Goal: Navigation & Orientation: Find specific page/section

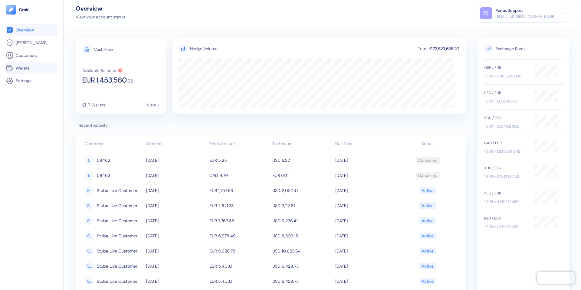
click at [25, 66] on span "Wallets" at bounding box center [23, 68] width 14 height 6
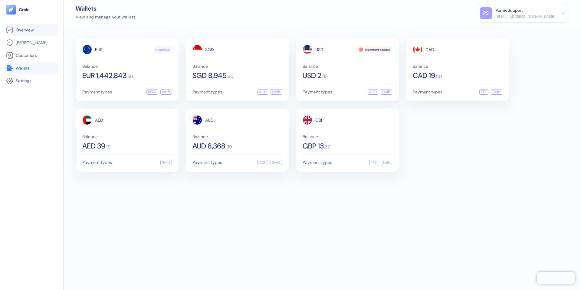
click at [34, 31] on span "Overview" at bounding box center [25, 30] width 18 height 6
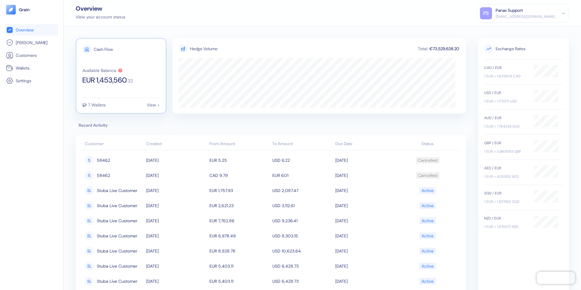
click at [133, 101] on div "7 Wallets View >" at bounding box center [120, 102] width 77 height 9
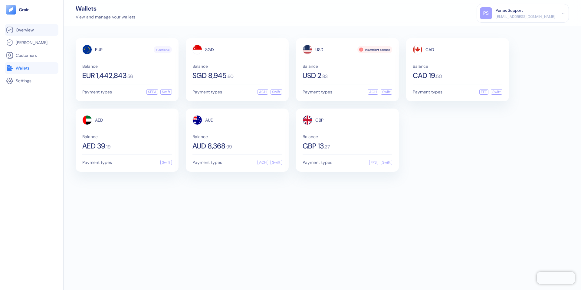
click at [38, 27] on link "Overview" at bounding box center [31, 29] width 51 height 7
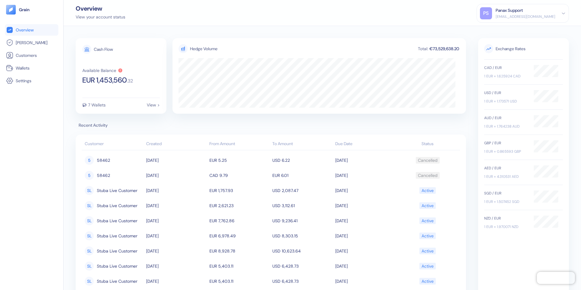
scroll to position [34, 0]
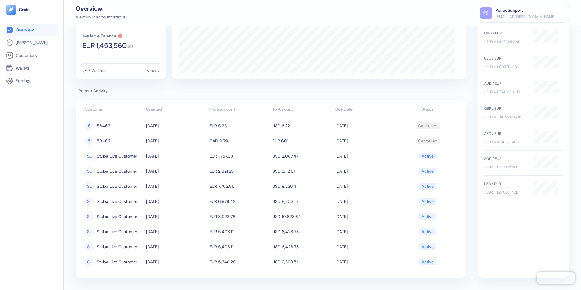
click at [520, 186] on div "NZD / EUR" at bounding box center [506, 183] width 44 height 5
click at [41, 64] on link "Wallets" at bounding box center [31, 67] width 51 height 7
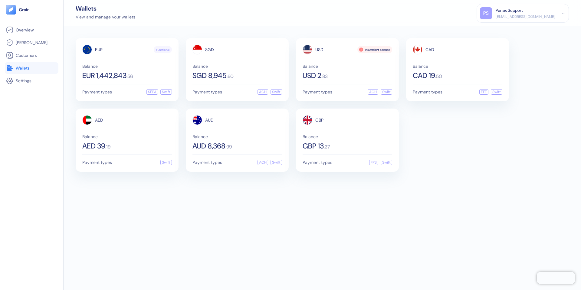
click at [252, 17] on div "Wallets View and manage your wallets PS Panax Support [EMAIL_ADDRESS][DOMAIN_NA…" at bounding box center [321, 13] width 517 height 26
click at [34, 76] on li "Settings" at bounding box center [32, 80] width 54 height 11
click at [28, 77] on link "Settings" at bounding box center [31, 80] width 51 height 7
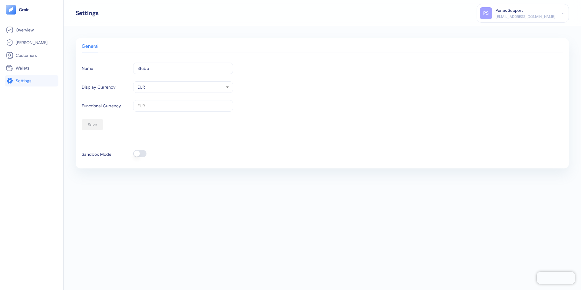
click at [189, 86] on body "Pingdom Check: App Online Overview [PERSON_NAME] Customers Wallets Settings Set…" at bounding box center [290, 145] width 581 height 290
drag, startPoint x: 225, startPoint y: 46, endPoint x: 60, endPoint y: 80, distance: 168.5
click at [224, 46] on div at bounding box center [290, 145] width 581 height 290
click at [30, 67] on link "Wallets" at bounding box center [31, 67] width 51 height 7
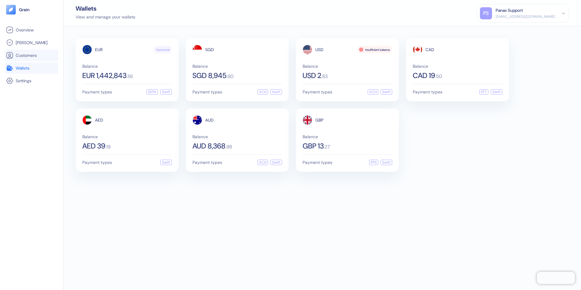
click at [39, 58] on link "Customers" at bounding box center [31, 55] width 51 height 7
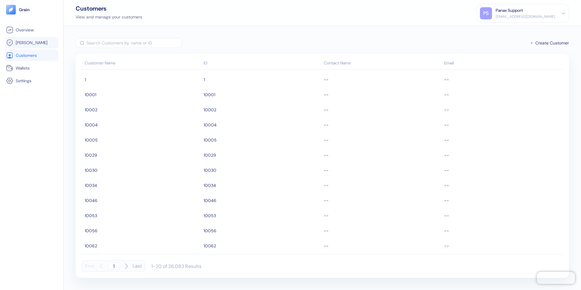
click at [30, 41] on span "[PERSON_NAME]" at bounding box center [32, 43] width 32 height 6
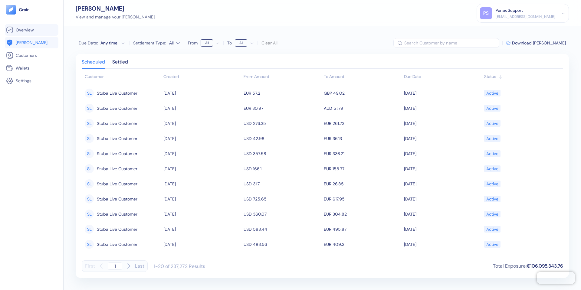
click at [26, 35] on li "Overview" at bounding box center [32, 29] width 54 height 11
click at [25, 31] on span "Overview" at bounding box center [25, 30] width 18 height 6
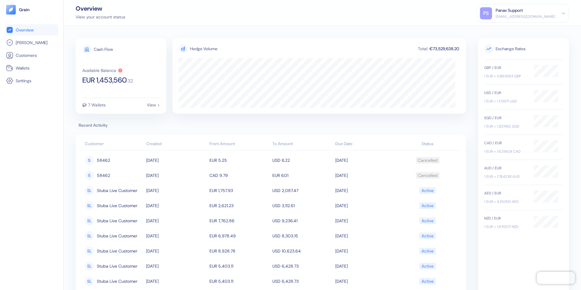
click at [242, 25] on div "Overview View your account status PS Panax Support [EMAIL_ADDRESS][DOMAIN_NAME]…" at bounding box center [321, 13] width 517 height 26
click at [530, 14] on div "[EMAIL_ADDRESS][DOMAIN_NAME]" at bounding box center [525, 16] width 60 height 5
click at [517, 18] on div "[EMAIL_ADDRESS][DOMAIN_NAME]" at bounding box center [525, 16] width 60 height 5
click at [492, 16] on div "PS" at bounding box center [486, 13] width 12 height 12
click at [284, 16] on div "Overview View your account status PS Panax Support [EMAIL_ADDRESS][DOMAIN_NAME]…" at bounding box center [321, 13] width 517 height 26
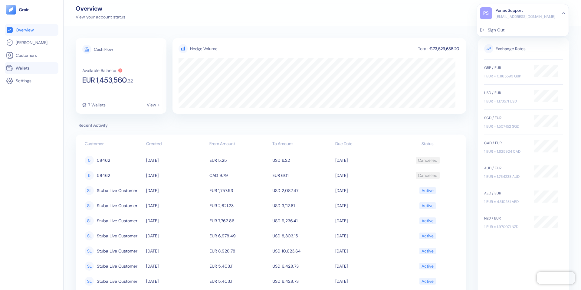
click at [26, 65] on span "Wallets" at bounding box center [23, 68] width 14 height 6
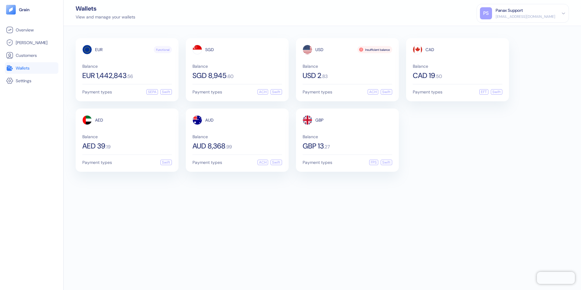
click at [505, 215] on div "EUR Functional Balance EUR 1,442,843 . 56 Payment types SEPA Swift SGD Balance …" at bounding box center [321, 158] width 517 height 264
click at [130, 17] on div "View and manage your wallets" at bounding box center [106, 17] width 60 height 6
drag, startPoint x: 93, startPoint y: 16, endPoint x: 82, endPoint y: 15, distance: 11.5
click at [90, 16] on div "View and manage your wallets" at bounding box center [106, 17] width 60 height 6
click at [83, 11] on div "Wallets" at bounding box center [106, 8] width 60 height 6
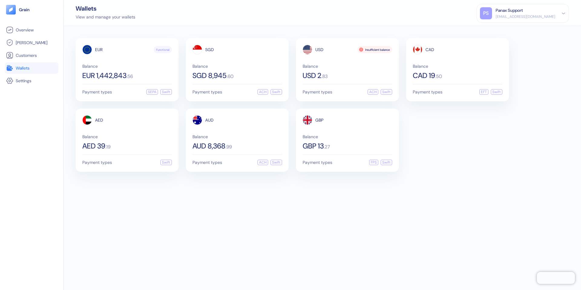
click at [434, 212] on div "EUR Functional Balance EUR 1,442,843 . 56 Payment types SEPA Swift SGD Balance …" at bounding box center [321, 158] width 517 height 264
click at [476, 135] on div "EUR Functional Balance EUR 1,442,843 . 56 Payment types SEPA Swift SGD Balance …" at bounding box center [322, 105] width 493 height 134
click at [522, 11] on div "Panax Support" at bounding box center [508, 10] width 27 height 6
drag, startPoint x: 191, startPoint y: 23, endPoint x: 109, endPoint y: 15, distance: 83.2
click at [190, 22] on div "Wallets View and manage your wallets PS Panax Support [EMAIL_ADDRESS][DOMAIN_NA…" at bounding box center [321, 13] width 517 height 26
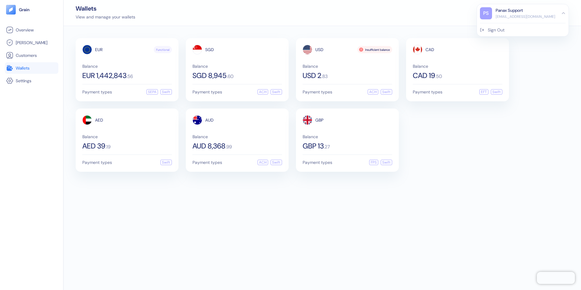
click at [384, 11] on div "Wallets View and manage your wallets PS Panax Support [EMAIL_ADDRESS][DOMAIN_NA…" at bounding box center [321, 13] width 517 height 26
click at [37, 83] on link "Settings" at bounding box center [31, 80] width 51 height 7
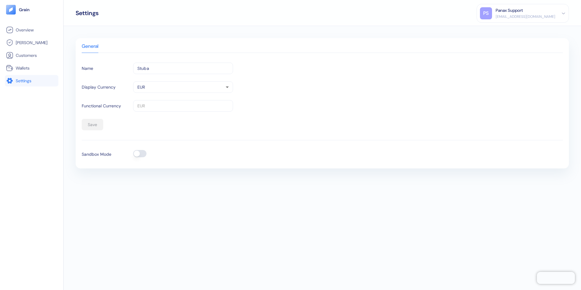
click at [121, 35] on div "General Name Stuba ​ Display Currency EUR EUR ​ Functional Currency EUR ​ Save …" at bounding box center [321, 158] width 517 height 264
drag, startPoint x: 200, startPoint y: 21, endPoint x: 299, endPoint y: 32, distance: 99.5
click at [202, 21] on div "Settings PS Panax Support [EMAIL_ADDRESS][DOMAIN_NAME] Sign Out" at bounding box center [321, 13] width 517 height 26
click at [166, 70] on input "Stuba" at bounding box center [183, 68] width 100 height 11
click at [240, 50] on div "General" at bounding box center [322, 48] width 481 height 9
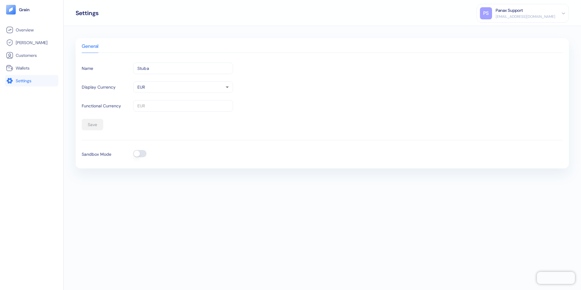
click at [210, 80] on form "Name Stuba ​ Display Currency EUR EUR ​ Functional Currency EUR ​ Save" at bounding box center [322, 97] width 481 height 68
click at [211, 82] on body "Pingdom Check: App Online Overview [PERSON_NAME] Customers Wallets Settings Set…" at bounding box center [290, 145] width 581 height 290
click at [355, 48] on div at bounding box center [290, 145] width 581 height 290
click at [91, 122] on div "Save" at bounding box center [322, 124] width 481 height 11
click at [46, 68] on link "Wallets" at bounding box center [31, 67] width 51 height 7
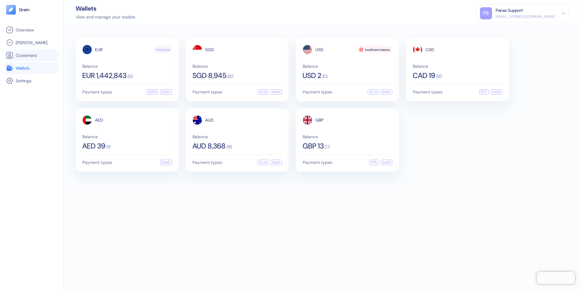
click at [38, 54] on link "Customers" at bounding box center [31, 55] width 51 height 7
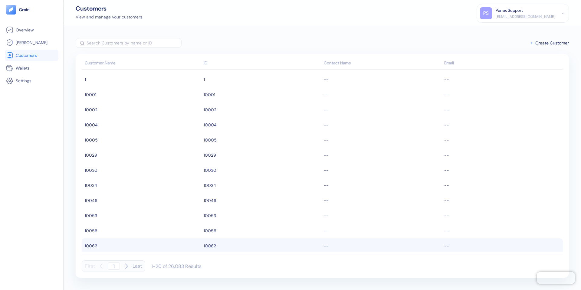
scroll to position [123, 0]
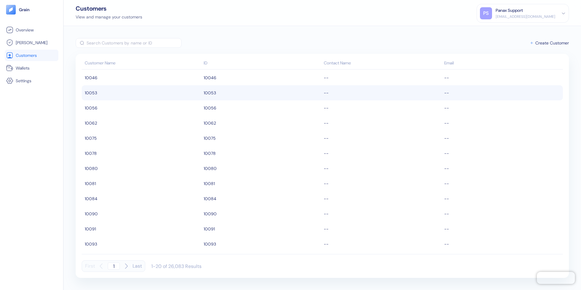
click at [283, 91] on td "10053" at bounding box center [262, 92] width 120 height 15
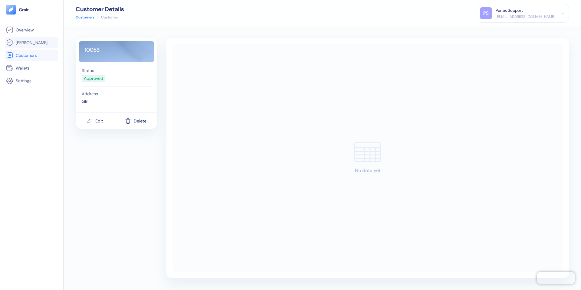
click at [39, 42] on link "[PERSON_NAME]" at bounding box center [31, 42] width 51 height 7
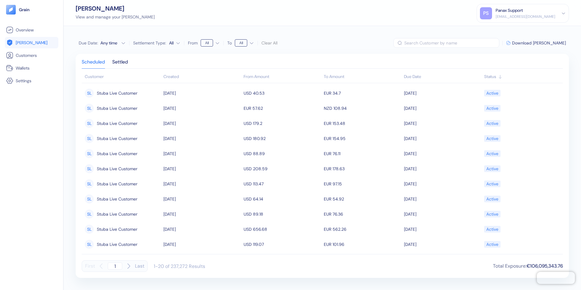
scroll to position [136, 0]
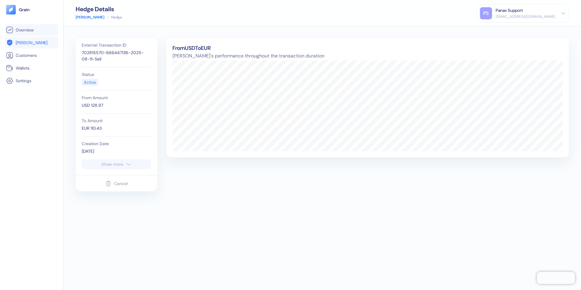
click at [40, 30] on link "Overview" at bounding box center [31, 29] width 51 height 7
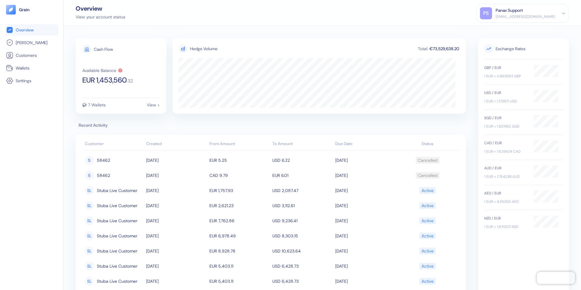
click at [272, 21] on div "Overview View your account status PS Panax Support [EMAIL_ADDRESS][DOMAIN_NAME]…" at bounding box center [321, 13] width 517 height 26
click at [99, 50] on div "Cash Flow" at bounding box center [103, 49] width 19 height 4
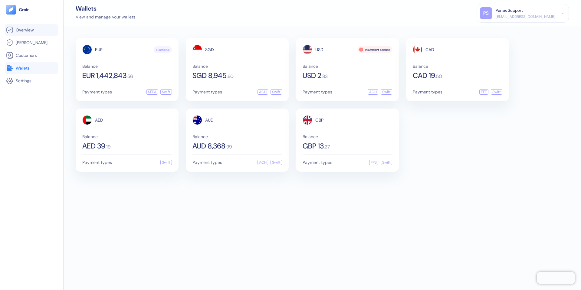
click at [42, 31] on link "Overview" at bounding box center [31, 29] width 51 height 7
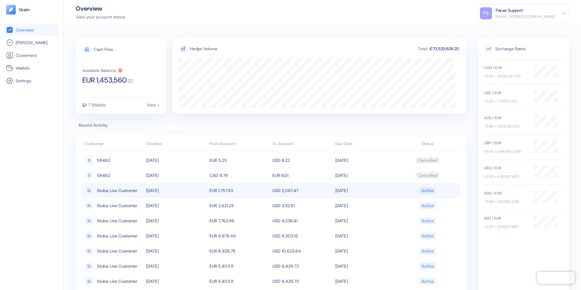
scroll to position [34, 0]
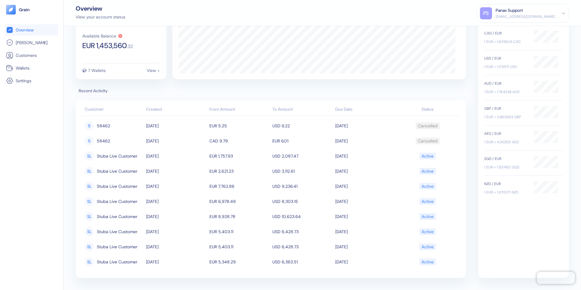
click at [499, 187] on div "NZD / EUR 1 EUR = 1.970071 NZD" at bounding box center [506, 188] width 44 height 14
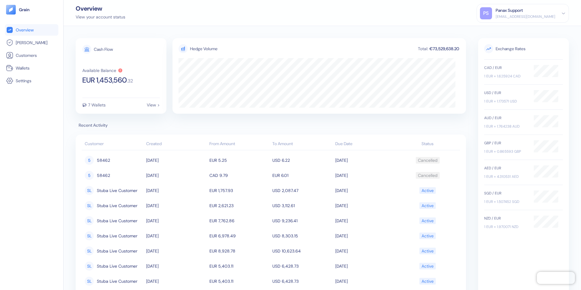
click at [524, 18] on div "[EMAIL_ADDRESS][DOMAIN_NAME]" at bounding box center [525, 16] width 60 height 5
drag, startPoint x: 172, startPoint y: 15, endPoint x: 108, endPoint y: 17, distance: 63.8
click at [167, 15] on div "Overview View your account status PS Panax Support [EMAIL_ADDRESS][DOMAIN_NAME]…" at bounding box center [321, 13] width 517 height 26
drag, startPoint x: 108, startPoint y: 17, endPoint x: 34, endPoint y: 16, distance: 73.8
click at [108, 17] on div "View your account status" at bounding box center [101, 17] width 50 height 6
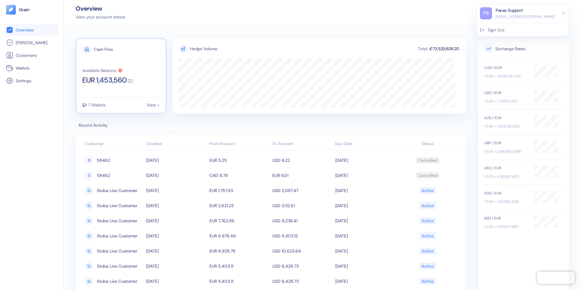
click at [99, 104] on div "7 Wallets" at bounding box center [97, 105] width 18 height 4
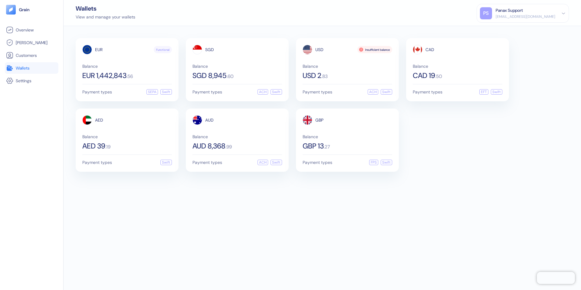
click at [554, 134] on div "EUR Functional Balance EUR 1,442,843 . 56 Payment types SEPA Swift SGD Balance …" at bounding box center [322, 105] width 493 height 134
click at [118, 72] on span "EUR 1,442,843" at bounding box center [104, 75] width 44 height 7
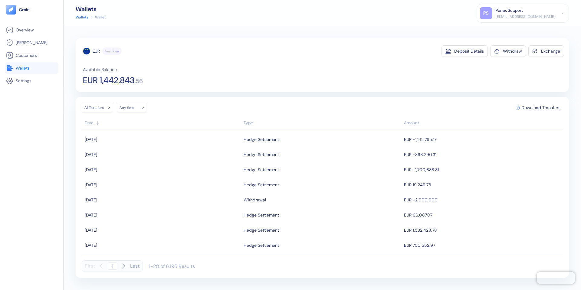
click at [18, 68] on span "Wallets" at bounding box center [23, 68] width 14 height 6
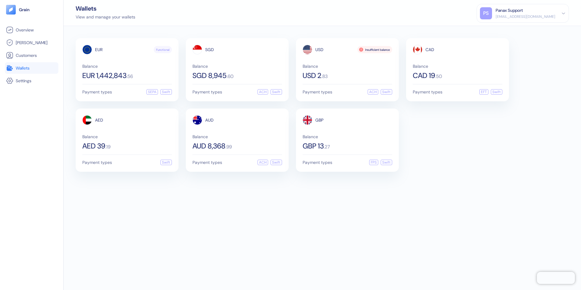
click at [470, 156] on div "EUR Functional Balance EUR 1,442,843 . 56 Payment types SEPA Swift SGD Balance …" at bounding box center [322, 105] width 493 height 134
